Goal: Task Accomplishment & Management: Use online tool/utility

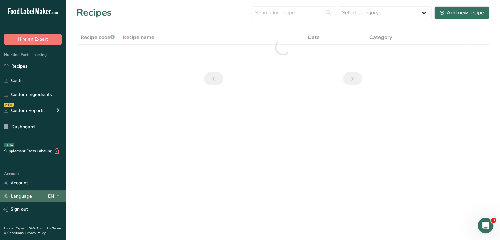
click at [57, 196] on icon at bounding box center [57, 196] width 5 height 8
click at [37, 217] on div "Spanish" at bounding box center [34, 220] width 46 height 12
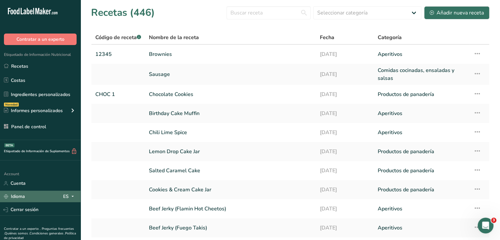
click at [58, 200] on div "Idioma ES" at bounding box center [40, 197] width 73 height 12
click at [45, 204] on div "English" at bounding box center [36, 209] width 46 height 12
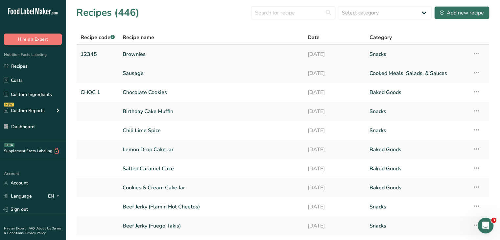
click at [141, 55] on link "Brownies" at bounding box center [211, 54] width 177 height 14
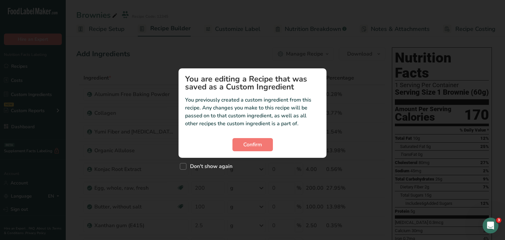
click at [58, 194] on div "Custom ingredient modal" at bounding box center [252, 120] width 505 height 240
click at [252, 154] on section "You are editing a Recipe that was saved as a Custom Ingredient You previously c…" at bounding box center [253, 112] width 148 height 89
click at [248, 148] on span "Confirm" at bounding box center [252, 145] width 19 height 8
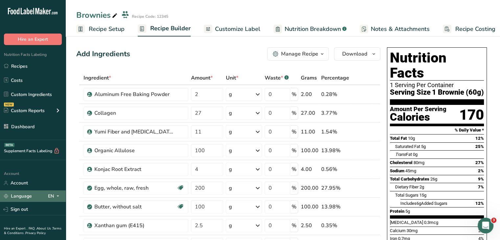
click at [55, 195] on span at bounding box center [58, 196] width 8 height 8
click at [32, 223] on div "Spanish" at bounding box center [34, 220] width 46 height 12
